Goal: Task Accomplishment & Management: Manage account settings

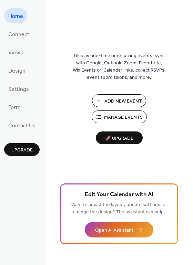
click at [116, 120] on span "Manage Events" at bounding box center [123, 117] width 39 height 7
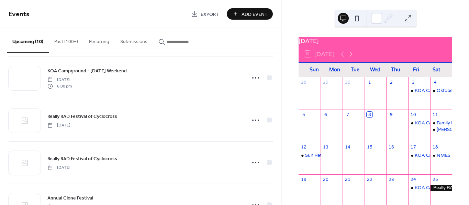
scroll to position [260, 0]
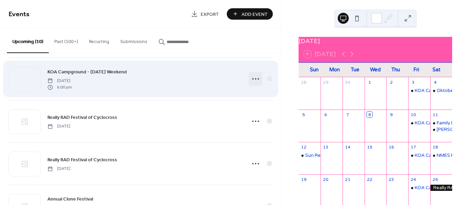
click at [252, 79] on icon at bounding box center [255, 78] width 11 height 11
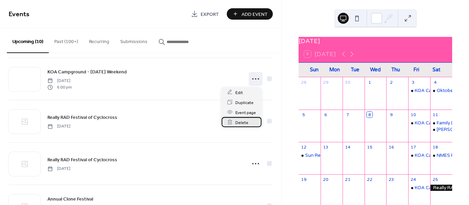
click at [235, 121] on span "Delete" at bounding box center [241, 122] width 13 height 7
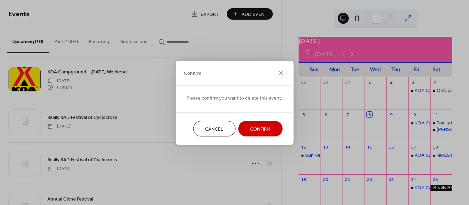
click at [254, 130] on span "Confirm" at bounding box center [260, 128] width 20 height 7
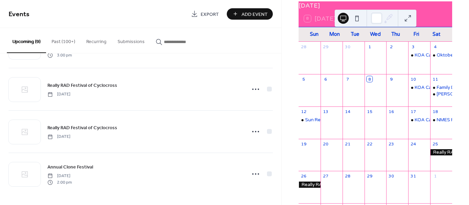
scroll to position [0, 0]
